Goal: Answer question/provide support

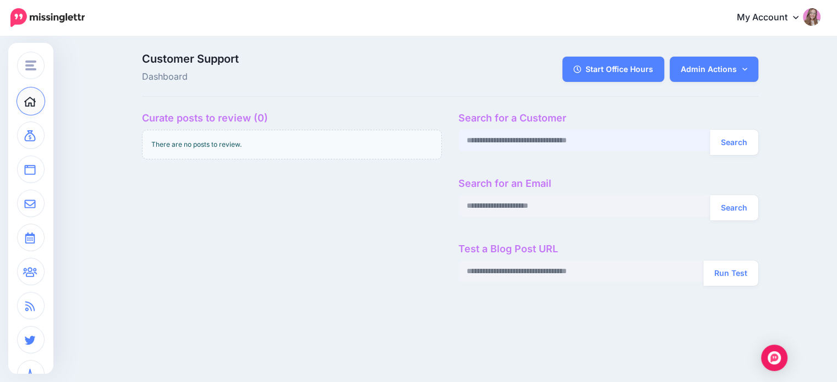
click at [540, 142] on input "text" at bounding box center [584, 140] width 252 height 21
paste input "**********"
type input "**********"
click at [710, 130] on button "Search" at bounding box center [734, 142] width 48 height 25
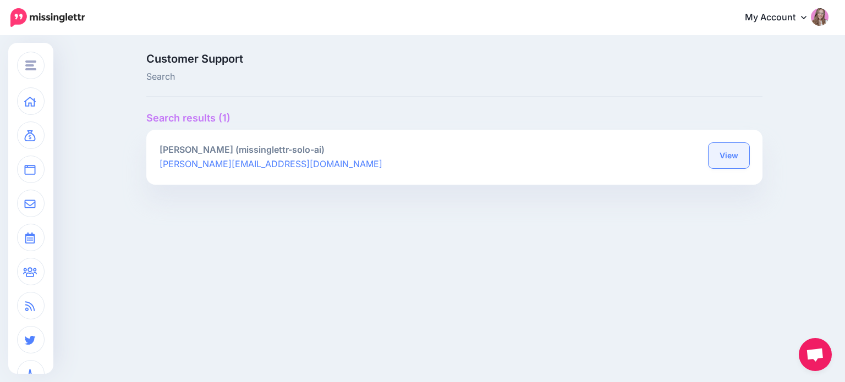
click at [730, 154] on link "View" at bounding box center [729, 155] width 41 height 25
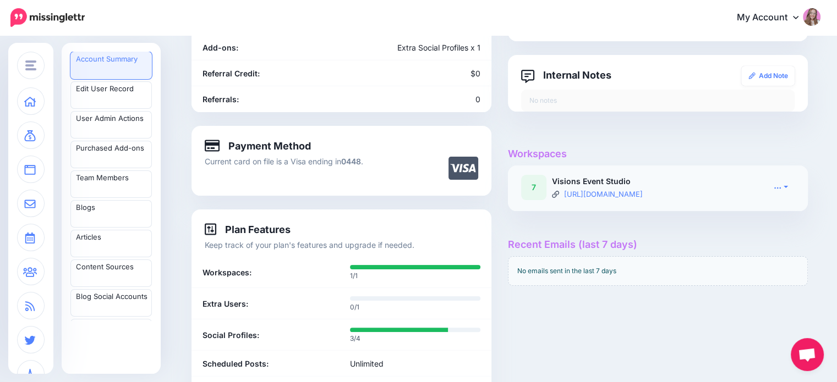
scroll to position [220, 0]
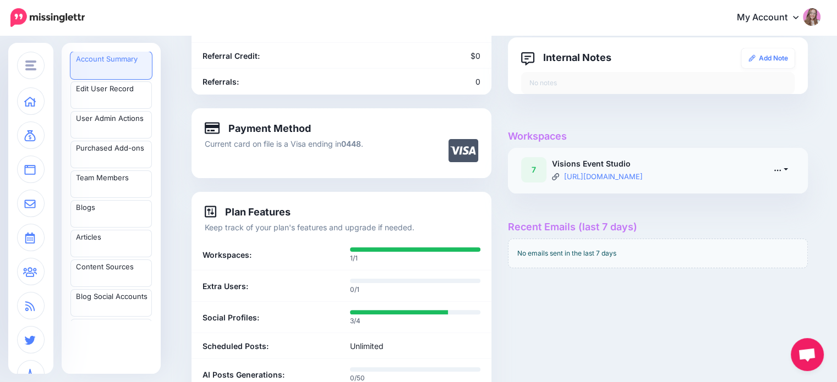
click at [789, 171] on link at bounding box center [781, 170] width 28 height 16
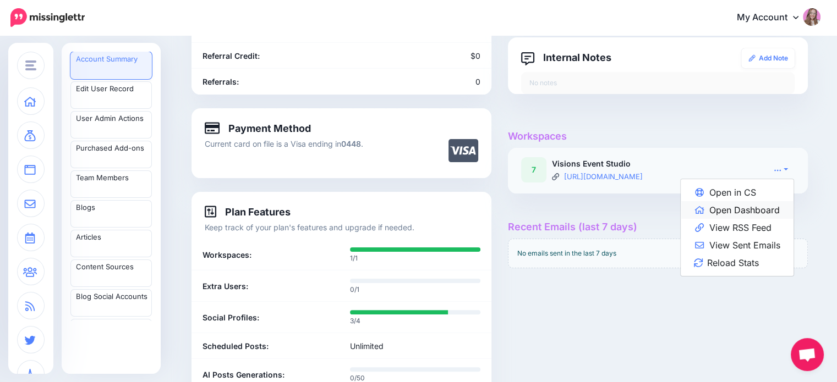
click at [764, 202] on link "Open Dashboard" at bounding box center [737, 210] width 113 height 18
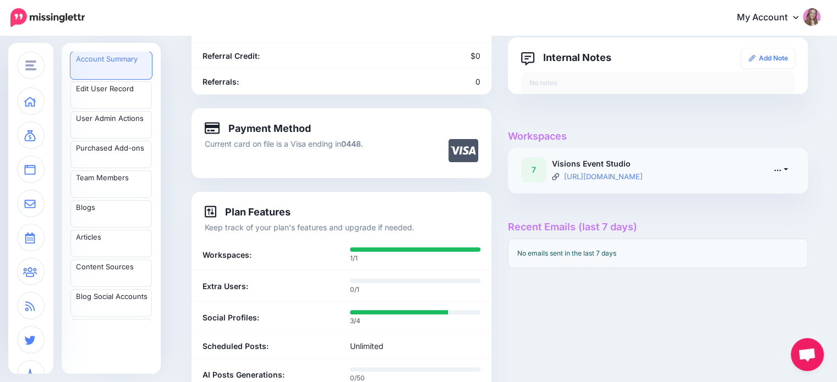
click at [786, 172] on link at bounding box center [781, 170] width 28 height 16
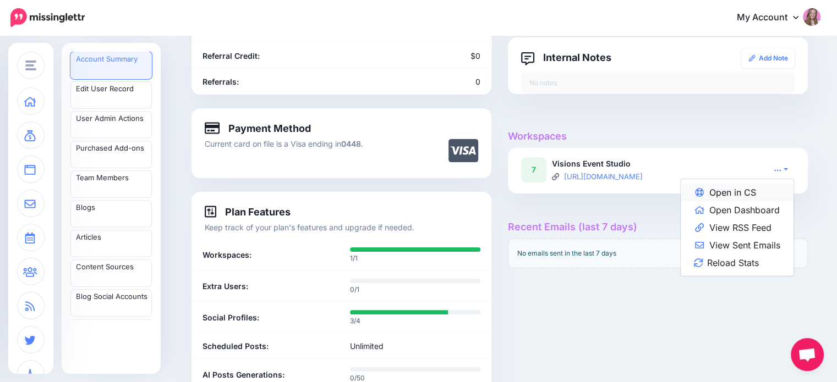
drag, startPoint x: 761, startPoint y: 195, endPoint x: 737, endPoint y: 199, distance: 23.9
click at [761, 195] on link "Open in CS" at bounding box center [737, 193] width 113 height 18
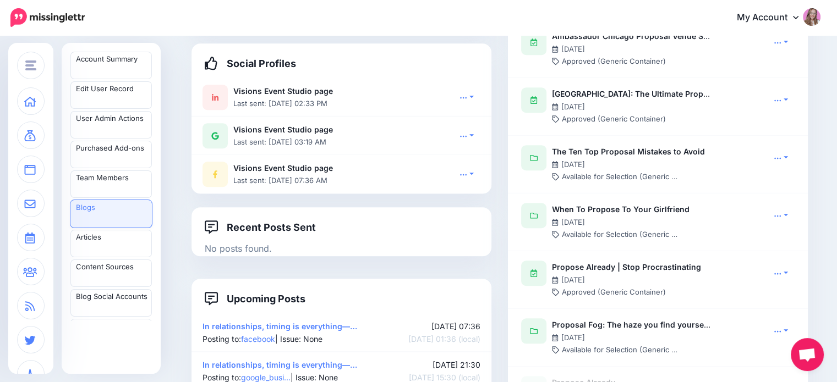
scroll to position [770, 0]
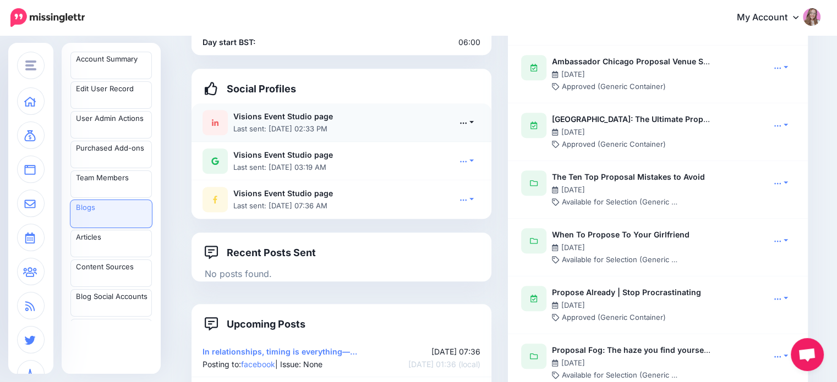
click at [475, 114] on link at bounding box center [467, 122] width 28 height 16
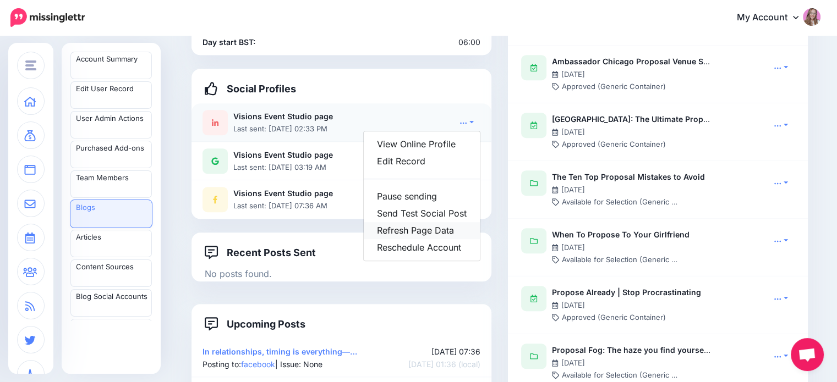
click at [451, 222] on link "Refresh Page Data" at bounding box center [422, 230] width 116 height 17
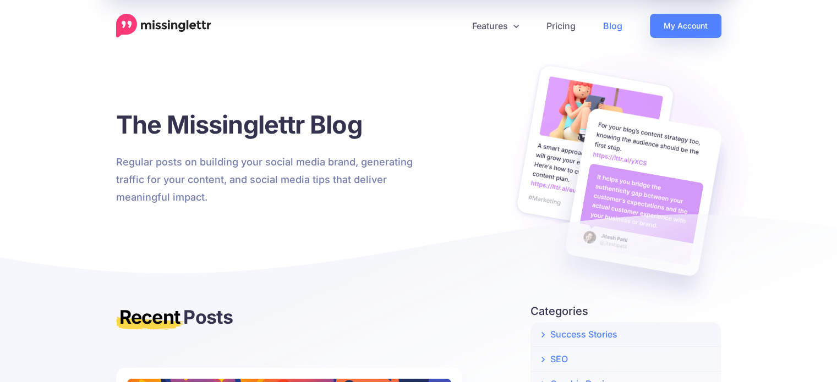
scroll to position [55, 0]
